Goal: Transaction & Acquisition: Purchase product/service

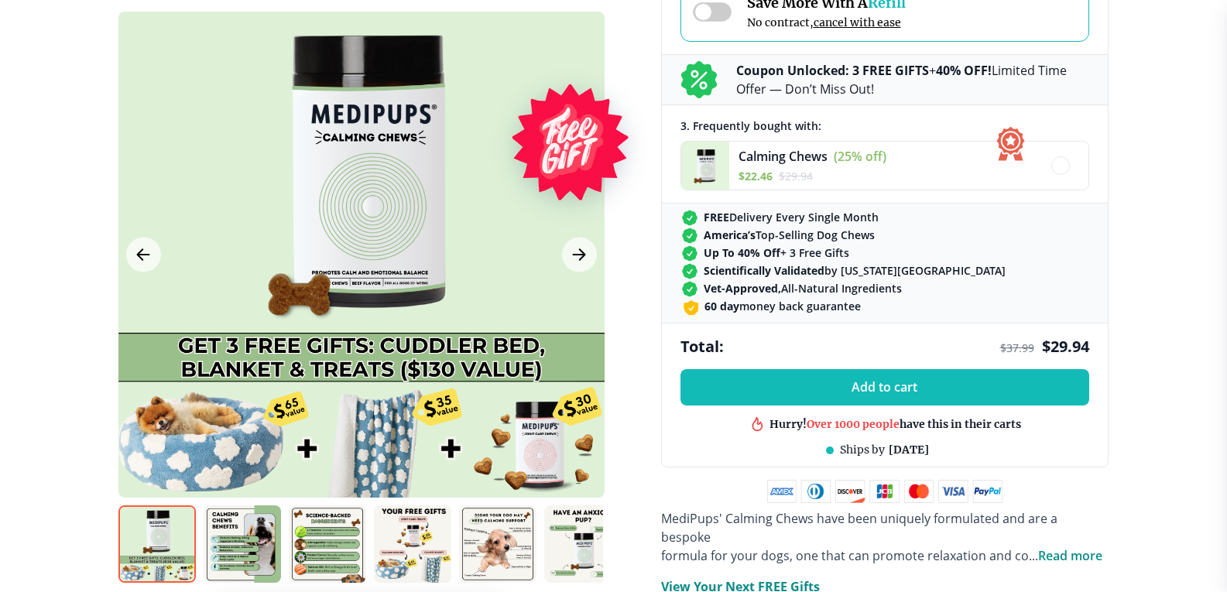
scroll to position [697, 0]
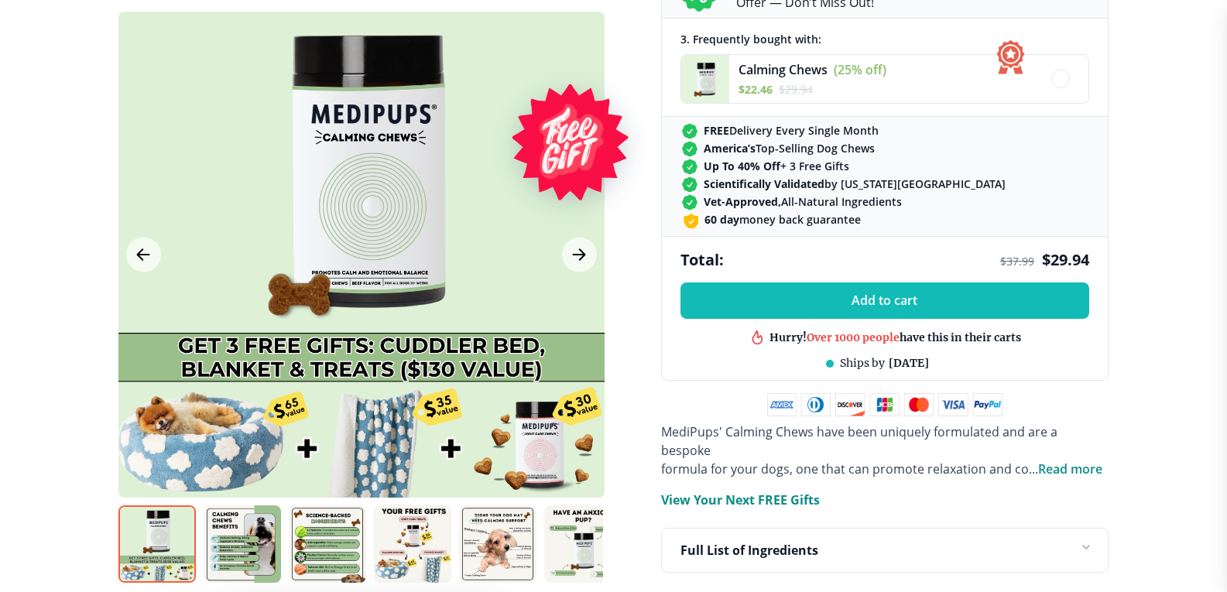
click at [231, 543] on img at bounding box center [242, 544] width 77 height 77
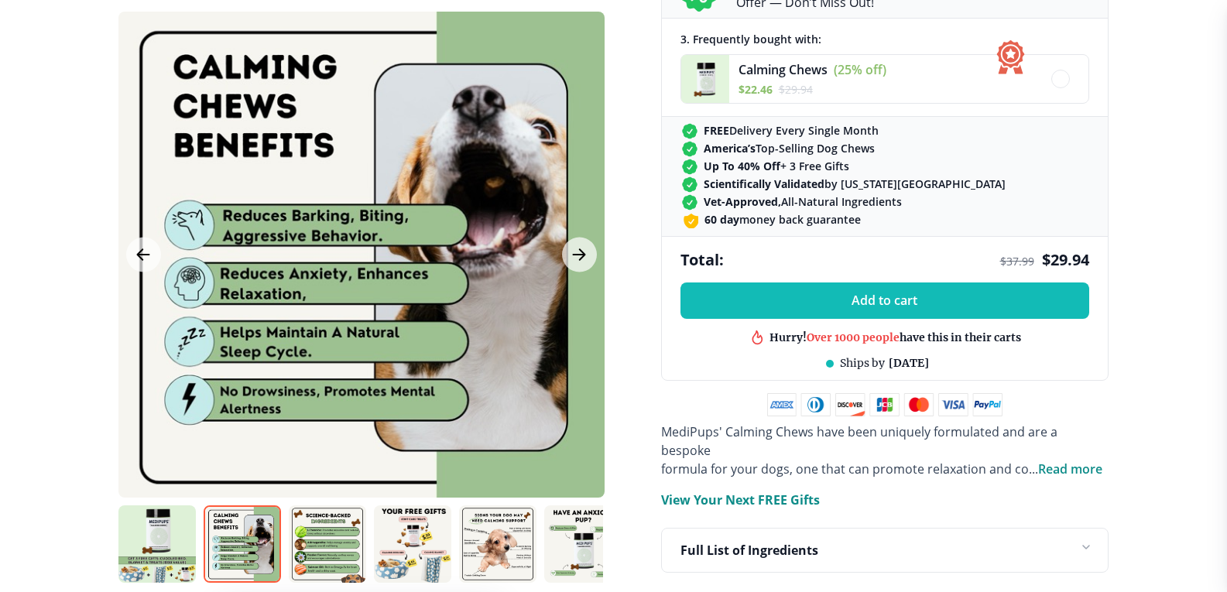
click at [314, 526] on img at bounding box center [327, 544] width 77 height 77
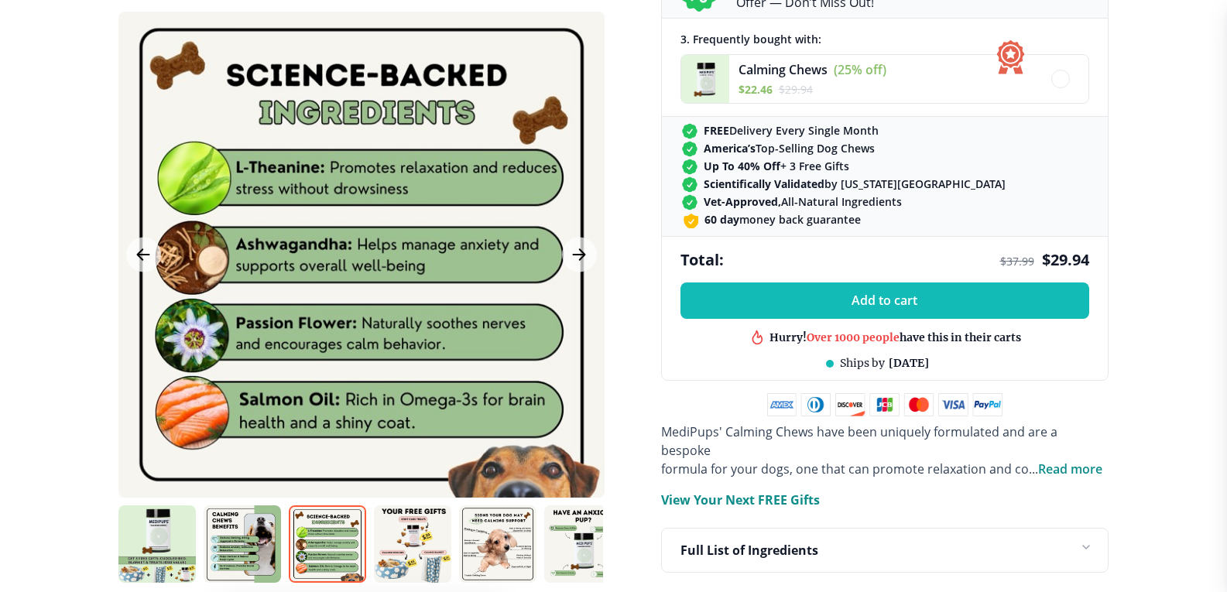
click at [419, 540] on img at bounding box center [412, 544] width 77 height 77
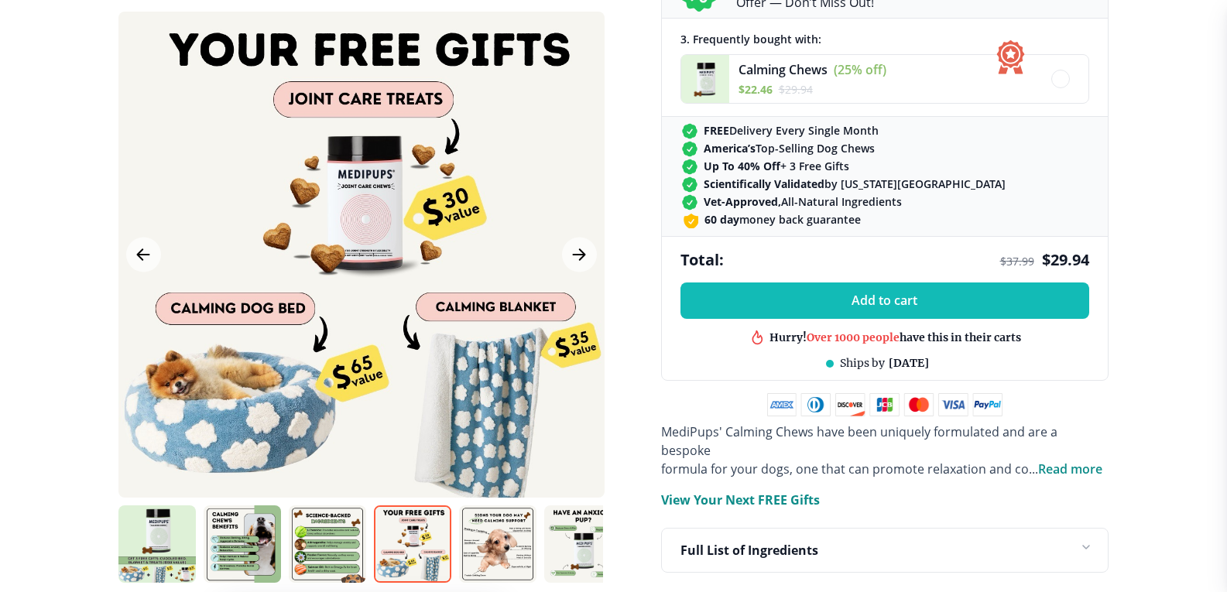
click at [506, 531] on img at bounding box center [497, 544] width 77 height 77
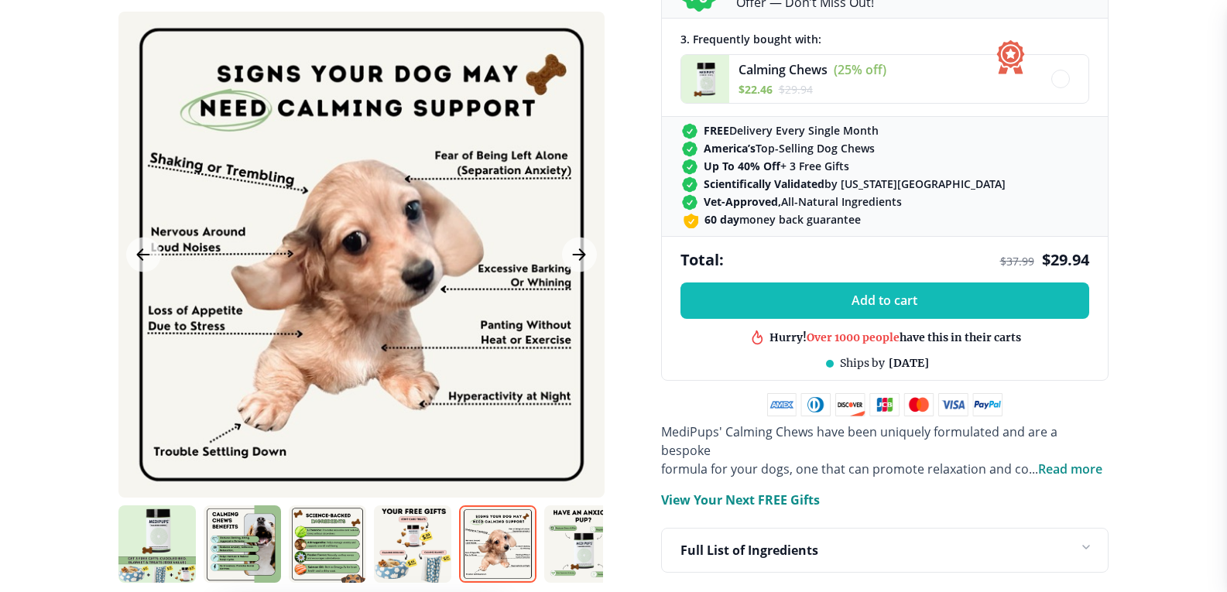
click at [568, 546] on img at bounding box center [582, 544] width 77 height 77
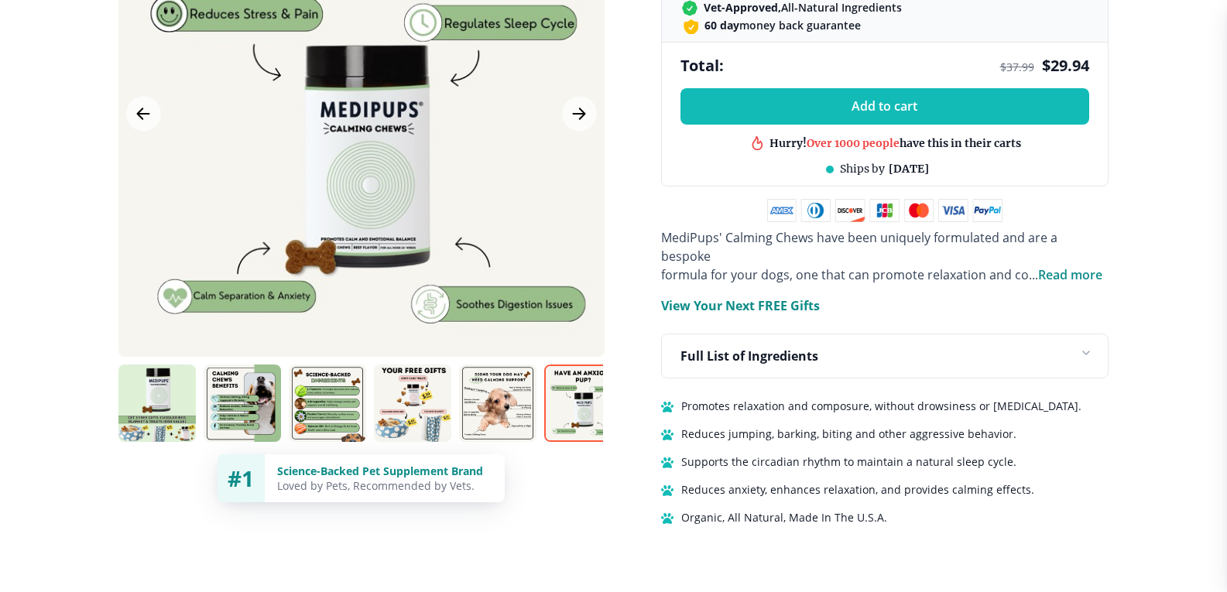
scroll to position [929, 0]
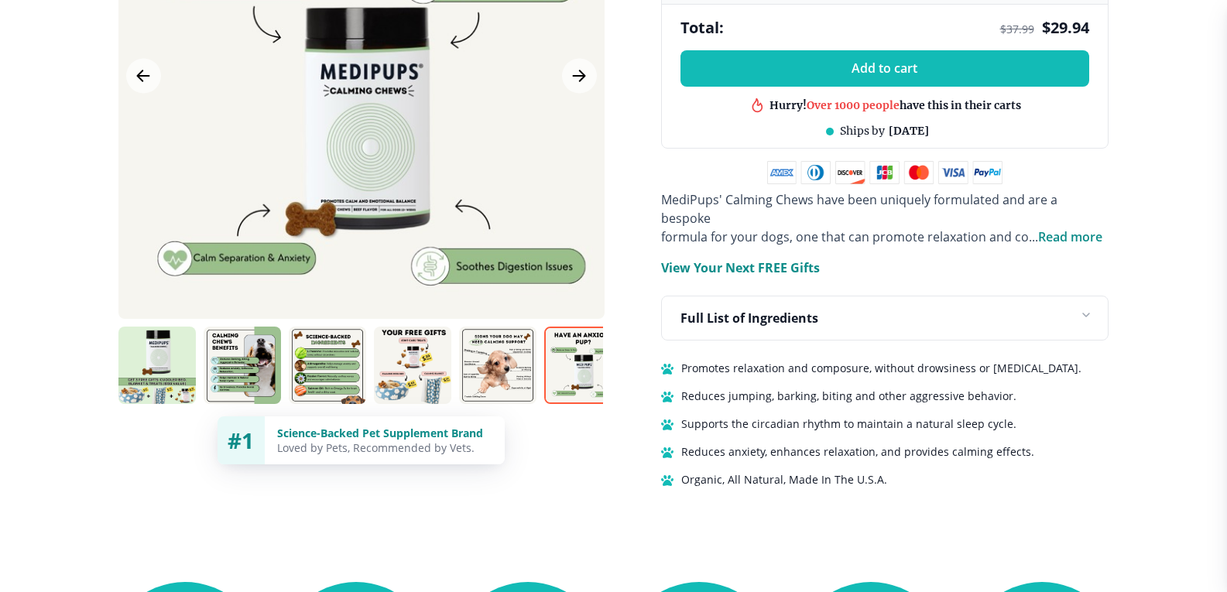
click at [172, 355] on img at bounding box center [156, 365] width 77 height 77
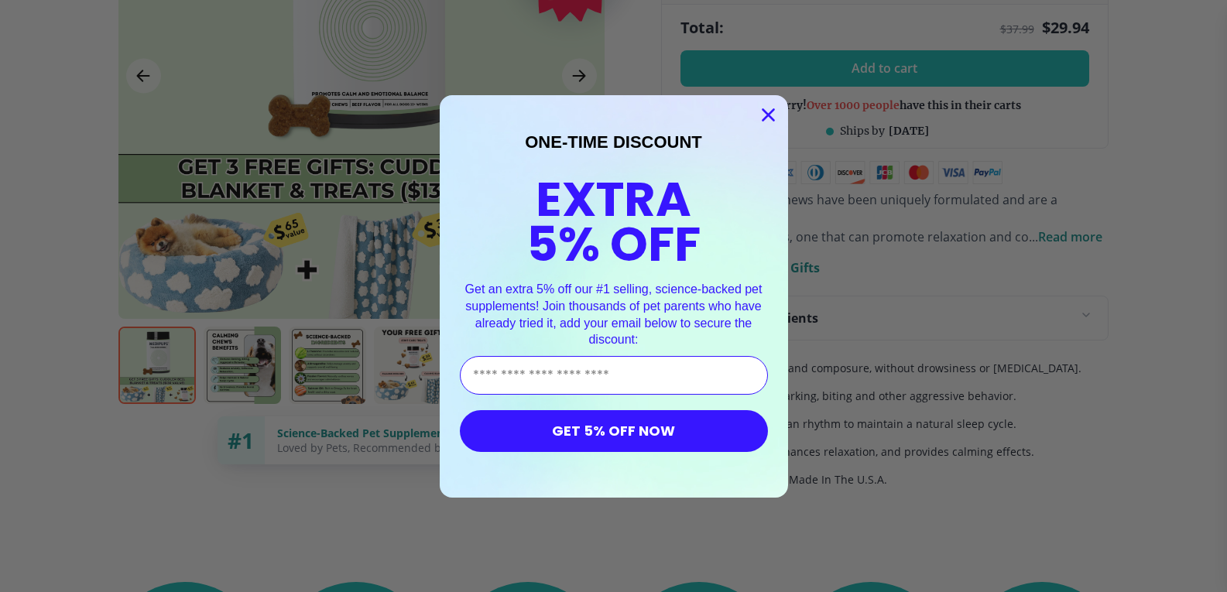
click at [766, 109] on circle "Close dialog" at bounding box center [768, 114] width 26 height 26
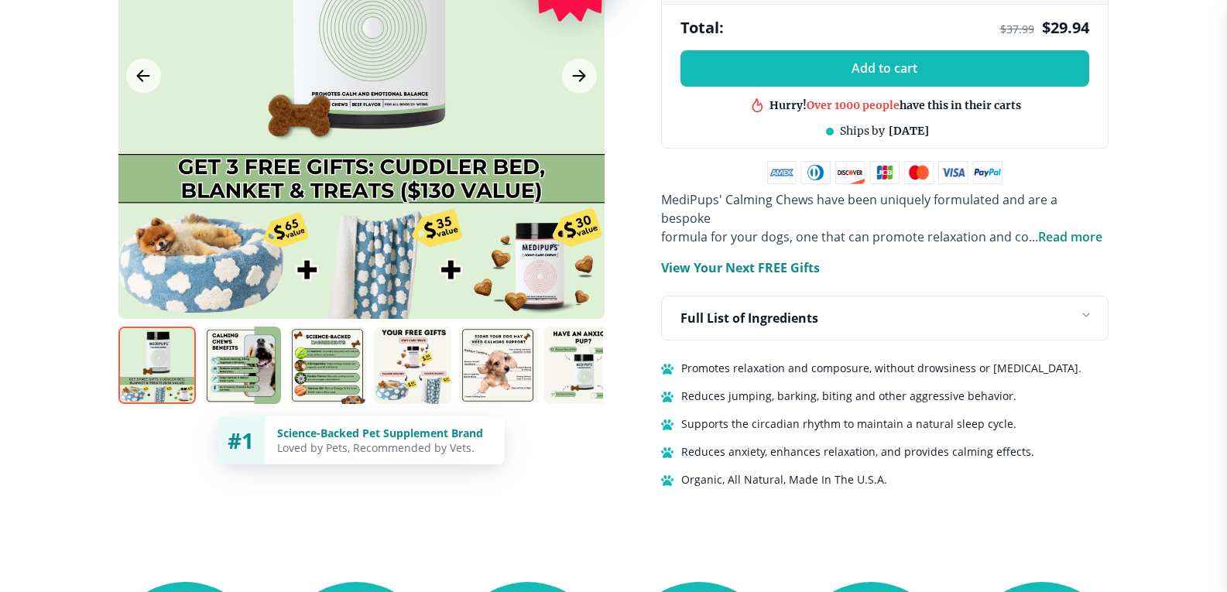
click at [1086, 306] on icon at bounding box center [1083, 318] width 25 height 25
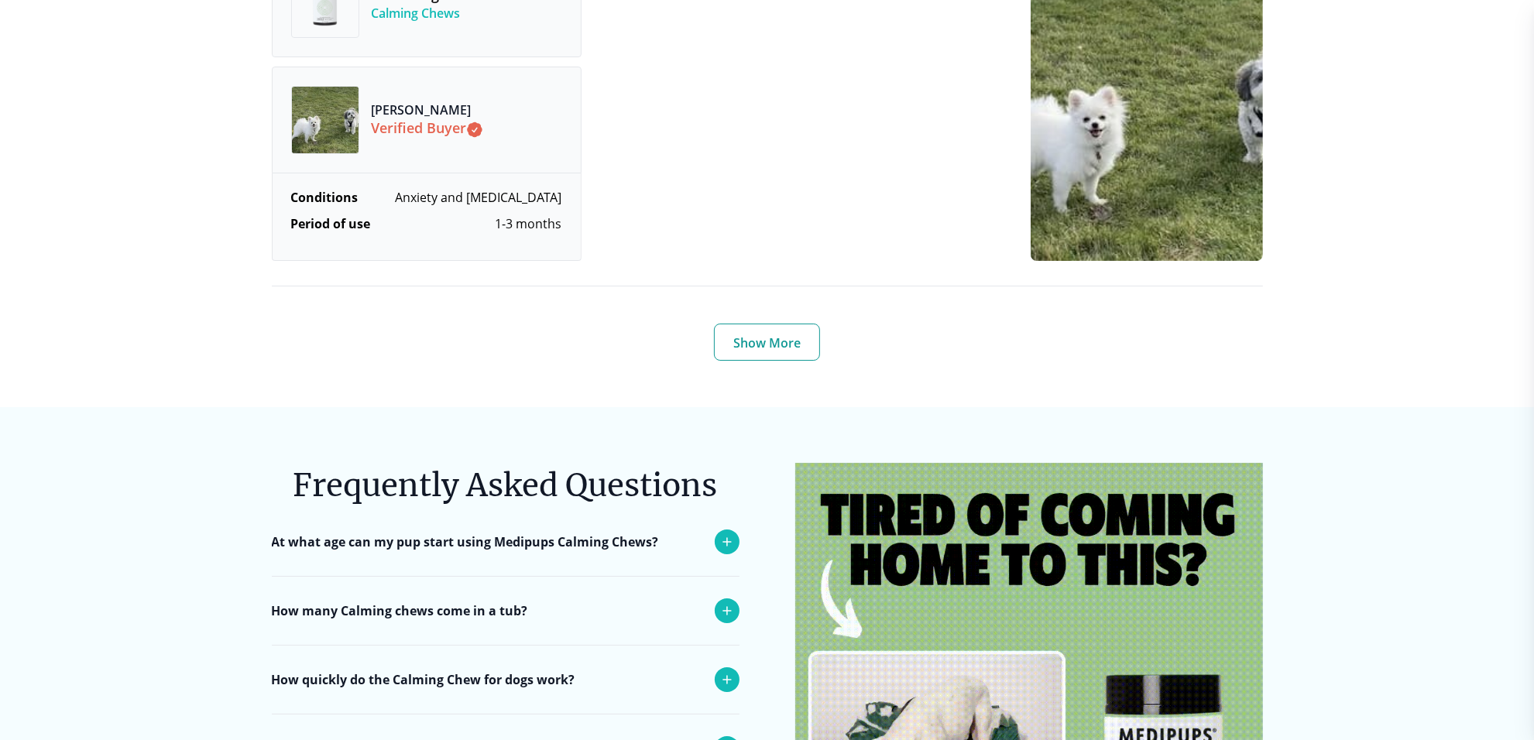
scroll to position [6077, 0]
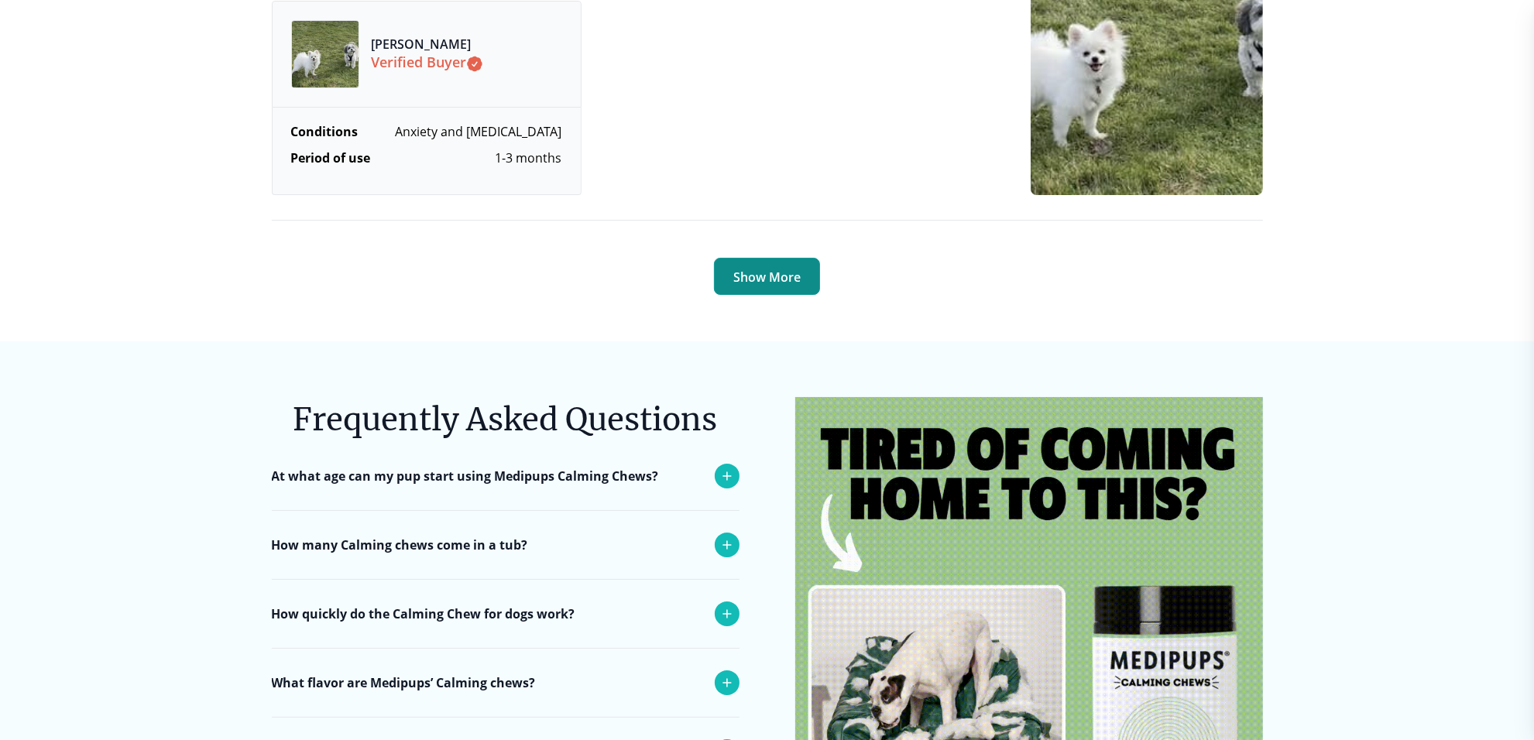
click at [760, 269] on button "Show More" at bounding box center [767, 276] width 106 height 37
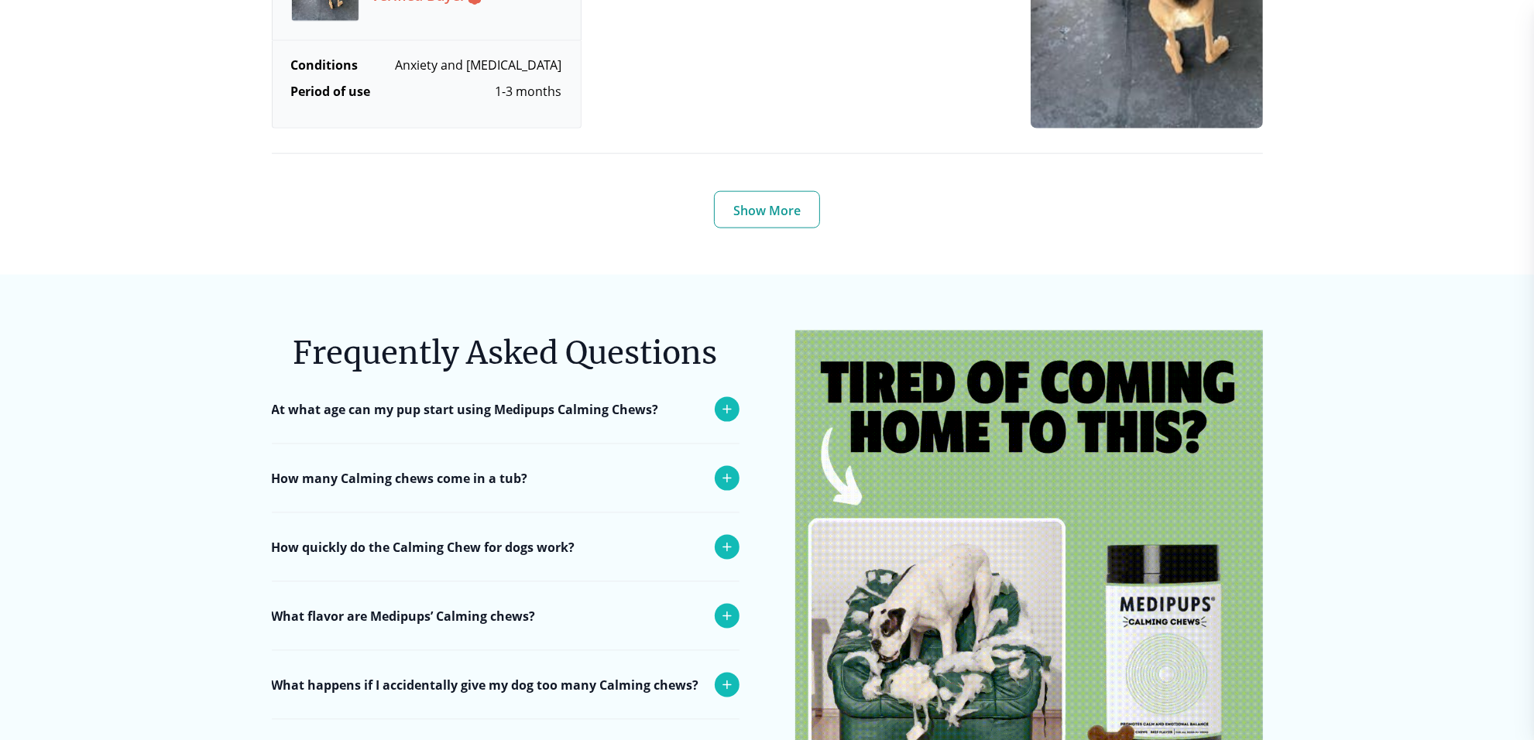
scroll to position [8288, 0]
